Goal: Task Accomplishment & Management: Manage account settings

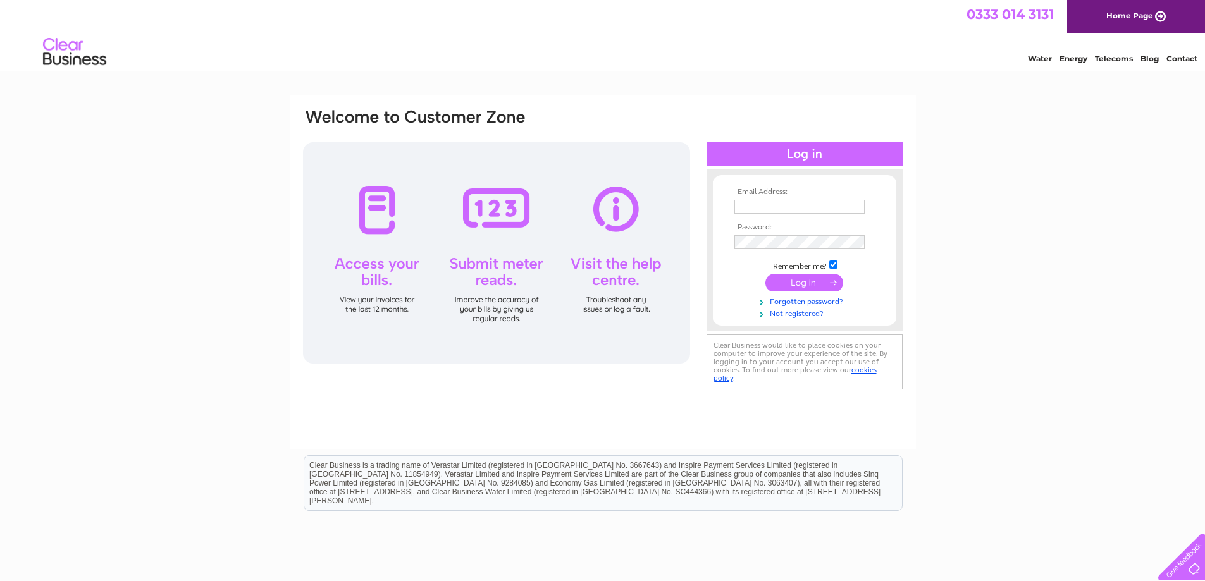
type input "laura@commercialandasset.co.uk"
click at [807, 280] on input "submit" at bounding box center [804, 283] width 78 height 18
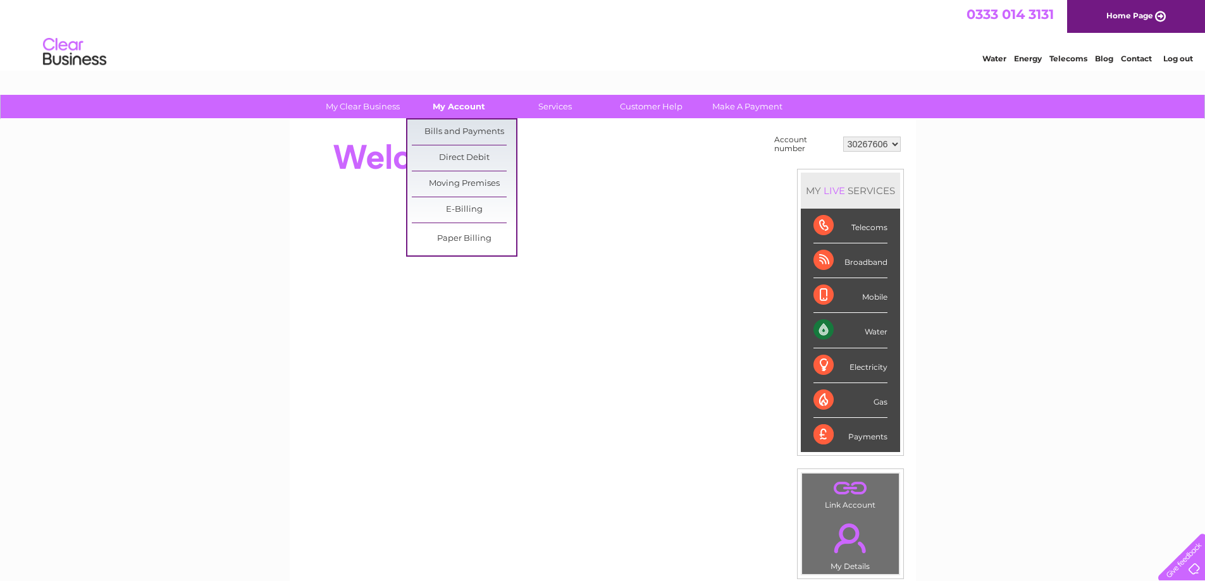
click at [457, 104] on link "My Account" at bounding box center [459, 106] width 104 height 23
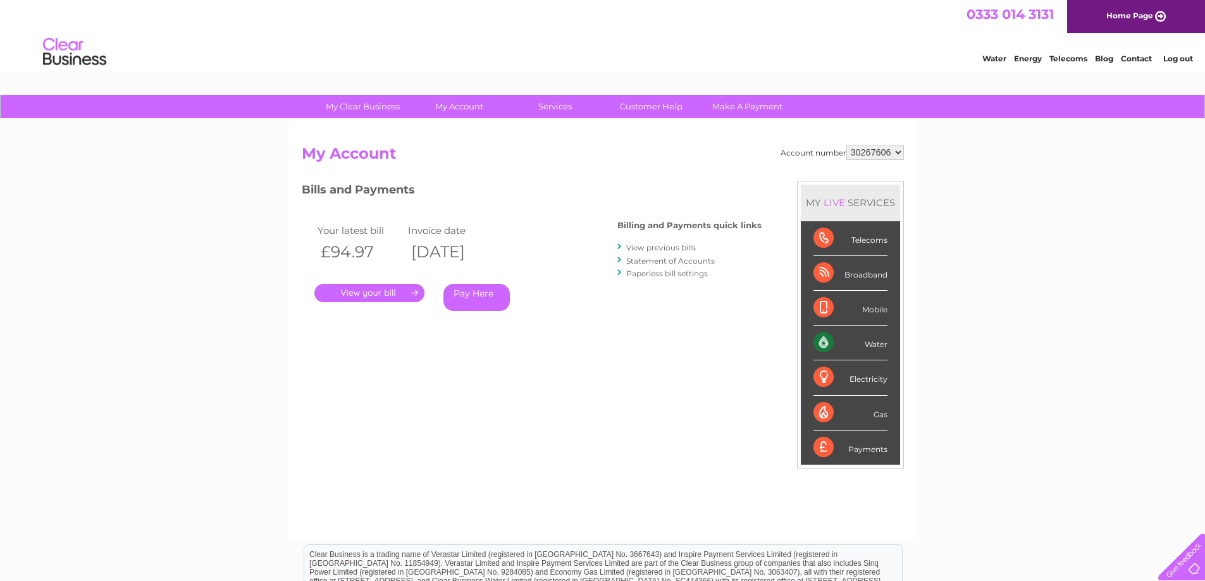
click at [1139, 59] on link "Contact" at bounding box center [1136, 58] width 31 height 9
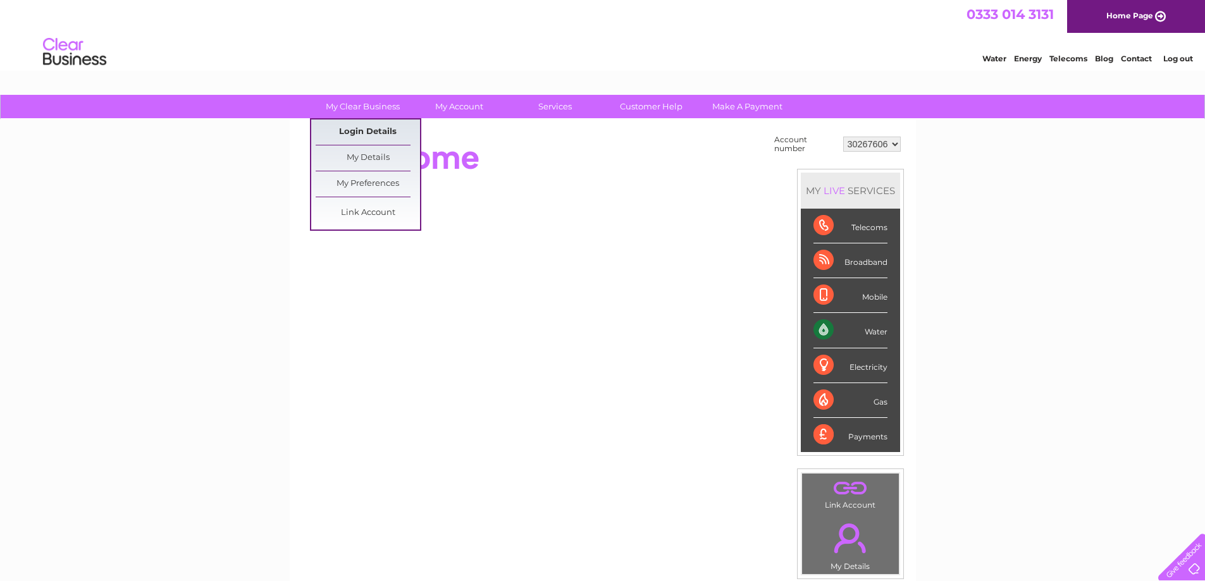
click at [351, 135] on link "Login Details" at bounding box center [368, 132] width 104 height 25
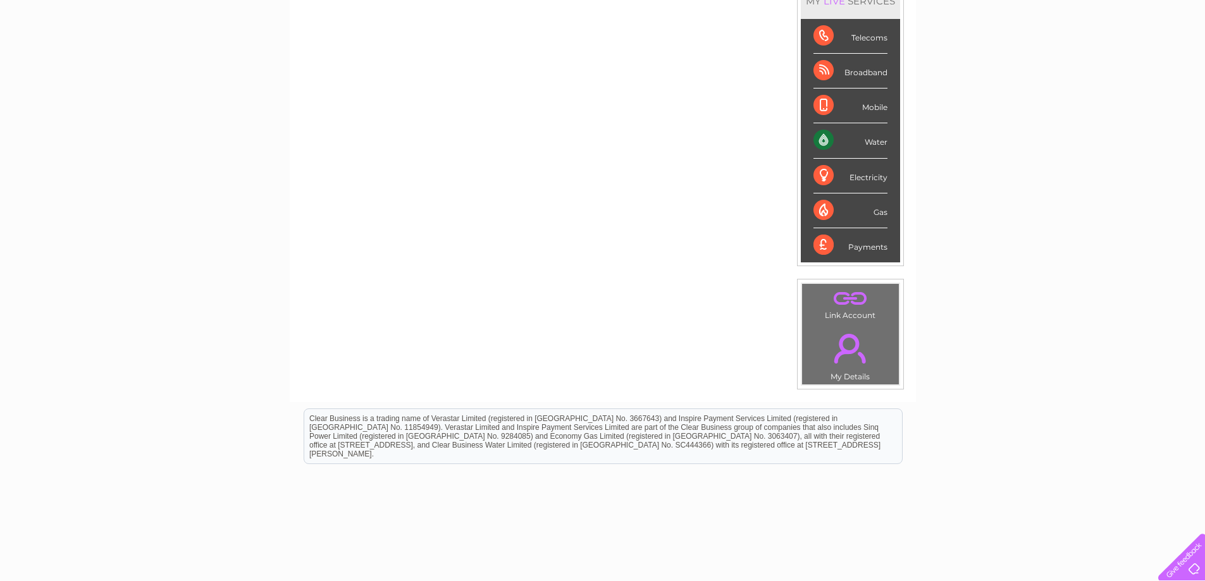
scroll to position [237, 0]
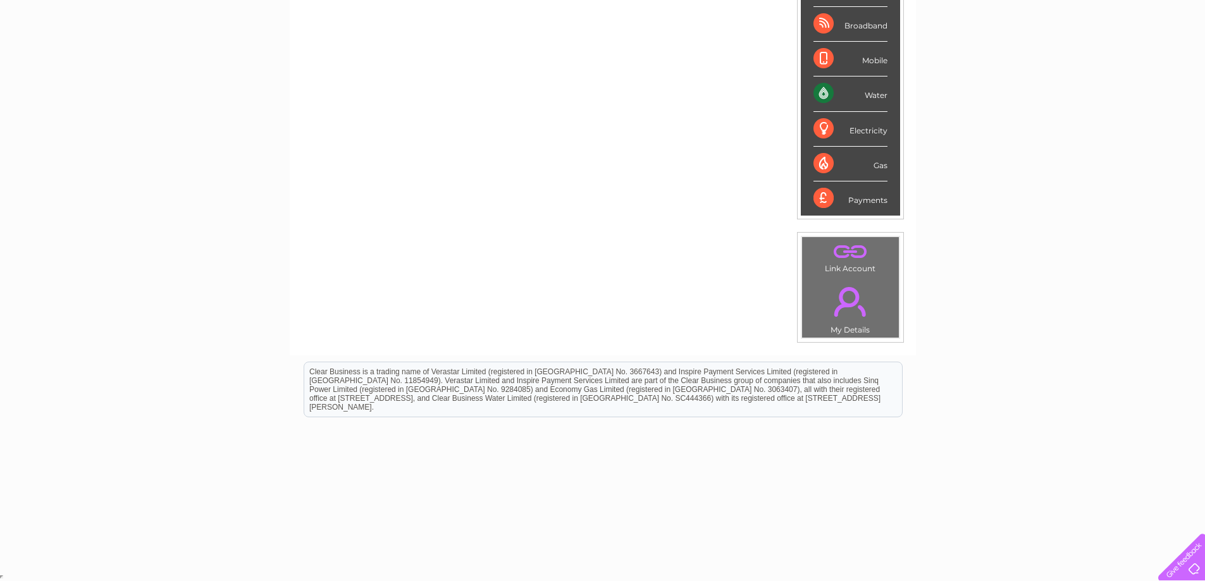
click at [855, 309] on link "." at bounding box center [850, 302] width 90 height 44
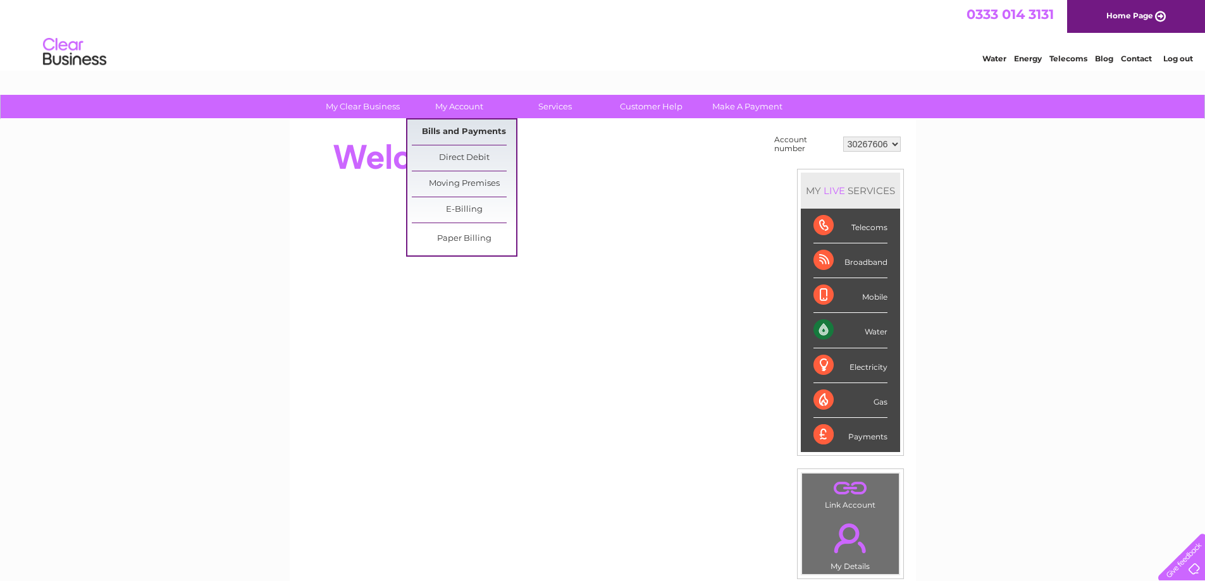
click at [464, 133] on link "Bills and Payments" at bounding box center [464, 132] width 104 height 25
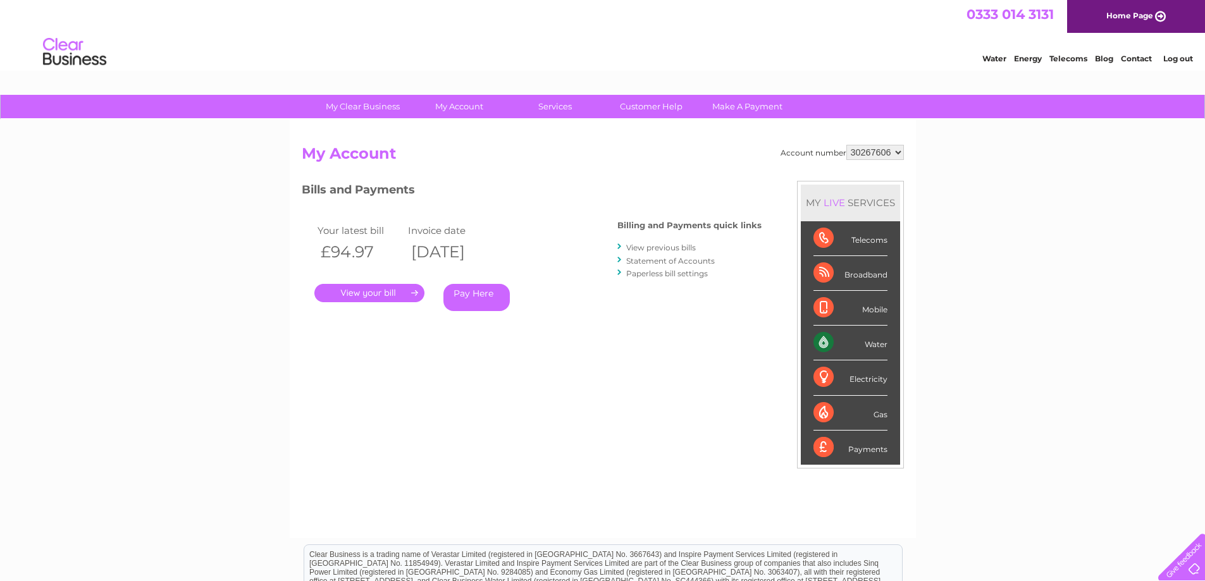
drag, startPoint x: 891, startPoint y: 147, endPoint x: 870, endPoint y: 147, distance: 20.9
click at [870, 147] on select "30267606" at bounding box center [875, 152] width 58 height 15
click at [846, 145] on select "30267606" at bounding box center [875, 152] width 58 height 15
drag, startPoint x: 892, startPoint y: 150, endPoint x: 833, endPoint y: 151, distance: 58.8
click at [848, 155] on select "30267606" at bounding box center [875, 152] width 58 height 15
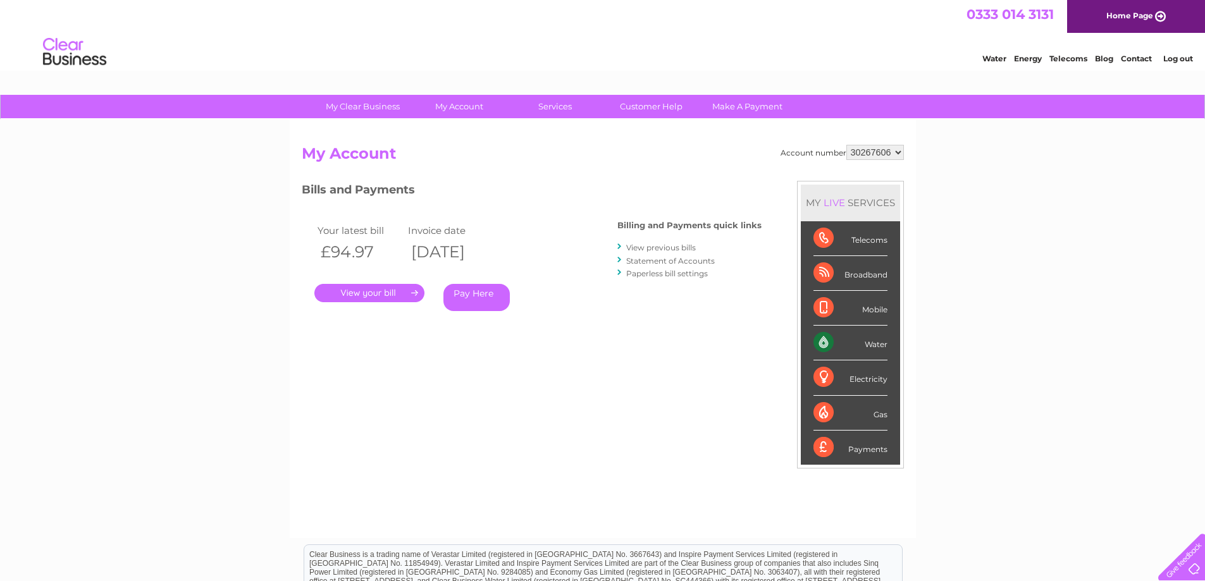
click at [369, 294] on link "." at bounding box center [369, 293] width 110 height 18
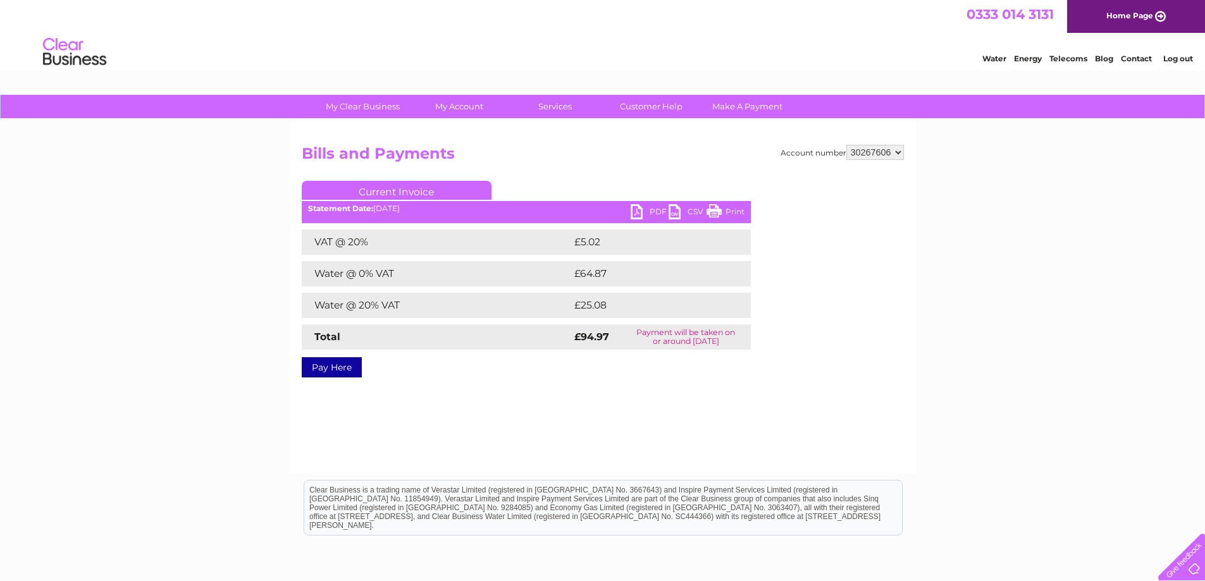
click at [655, 212] on link "PDF" at bounding box center [650, 213] width 38 height 18
